Goal: Navigation & Orientation: Go to known website

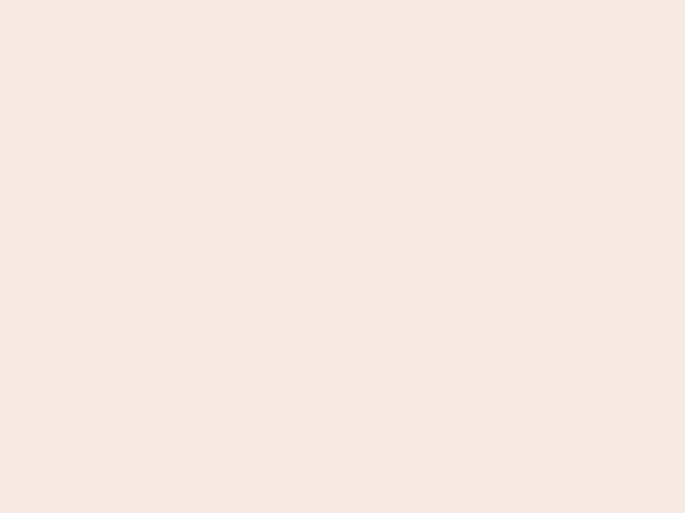
click at [342, 257] on nb-app "Almost there Thank you for registering for Newbook. Your account is under revie…" at bounding box center [342, 256] width 685 height 513
click at [342, 0] on nb-app "Almost there Thank you for registering for Newbook. Your account is under revie…" at bounding box center [342, 256] width 685 height 513
click at [366, 0] on nb-app "Almost there Thank you for registering for Newbook. Your account is under revie…" at bounding box center [342, 256] width 685 height 513
click at [342, 257] on nb-app "Almost there Thank you for registering for Newbook. Your account is under revie…" at bounding box center [342, 256] width 685 height 513
click at [342, 0] on nb-app "Almost there Thank you for registering for Newbook. Your account is under revie…" at bounding box center [342, 256] width 685 height 513
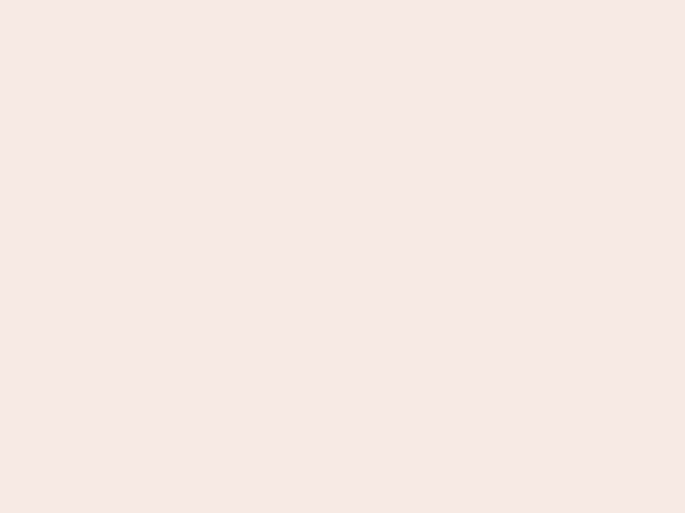
click at [239, 0] on nb-app "Almost there Thank you for registering for Newbook. Your account is under revie…" at bounding box center [342, 256] width 685 height 513
click at [342, 257] on nb-app "Almost there Thank you for registering for Newbook. Your account is under revie…" at bounding box center [342, 256] width 685 height 513
click at [342, 0] on nb-app "Almost there Thank you for registering for Newbook. Your account is under revie…" at bounding box center [342, 256] width 685 height 513
click at [239, 0] on nb-app "Almost there Thank you for registering for Newbook. Your account is under revie…" at bounding box center [342, 256] width 685 height 513
click at [342, 257] on nb-app "Almost there Thank you for registering for Newbook. Your account is under revie…" at bounding box center [342, 256] width 685 height 513
